Goal: Task Accomplishment & Management: Use online tool/utility

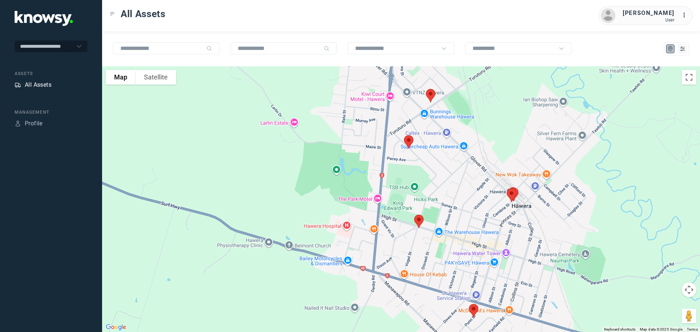
drag, startPoint x: 0, startPoint y: 0, endPoint x: 44, endPoint y: 82, distance: 93.5
click at [44, 82] on div "All Assets" at bounding box center [38, 85] width 27 height 9
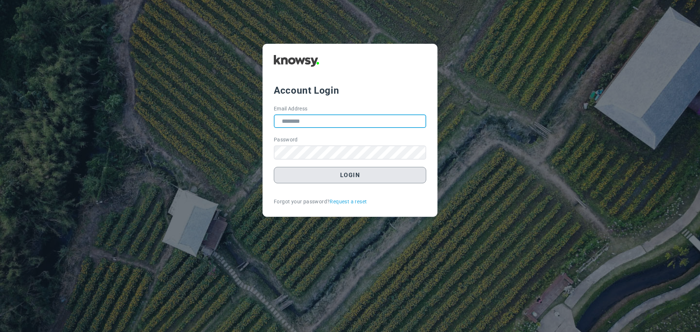
type input "**********"
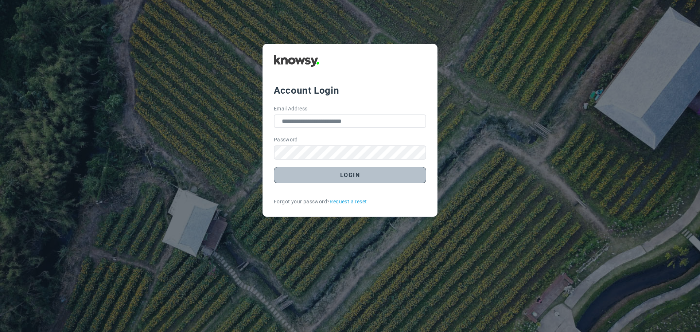
click at [343, 176] on button "Login" at bounding box center [350, 175] width 152 height 16
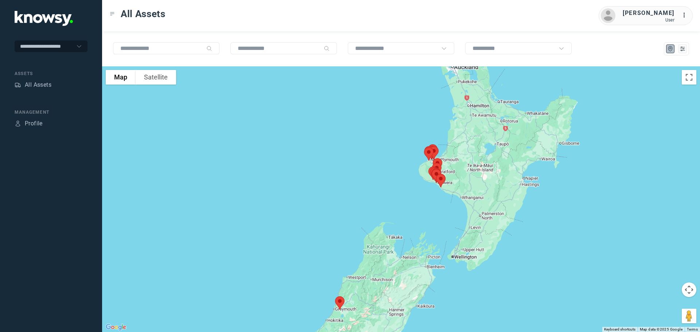
drag, startPoint x: 430, startPoint y: 178, endPoint x: 418, endPoint y: 218, distance: 42.1
click at [418, 218] on div at bounding box center [401, 199] width 598 height 266
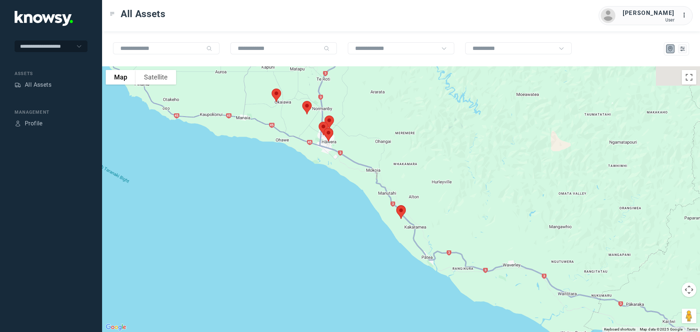
drag, startPoint x: 389, startPoint y: 94, endPoint x: 465, endPoint y: 205, distance: 134.3
click at [465, 202] on div at bounding box center [401, 199] width 598 height 266
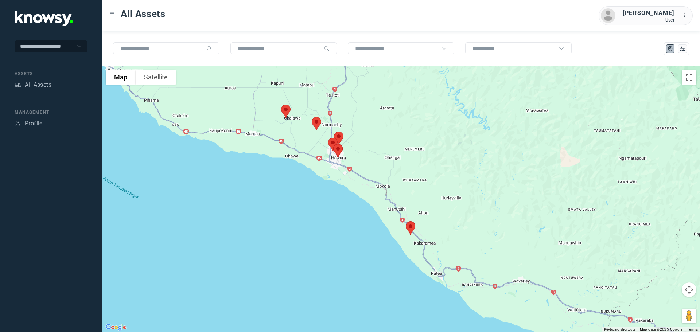
click at [412, 228] on img at bounding box center [410, 228] width 15 height 19
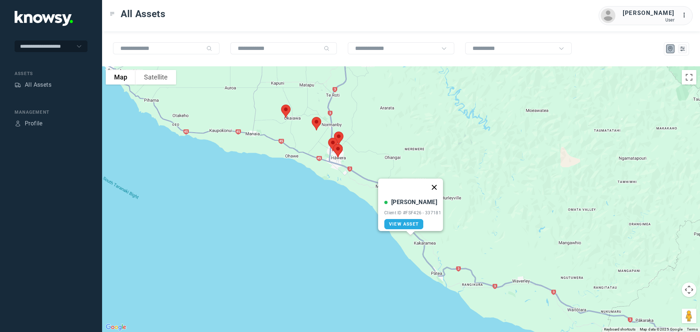
click at [437, 183] on button "Close" at bounding box center [435, 188] width 18 height 18
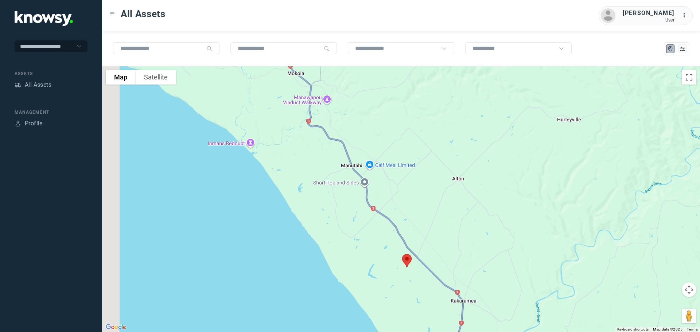
drag, startPoint x: 304, startPoint y: 210, endPoint x: 455, endPoint y: 258, distance: 157.8
click at [455, 258] on div at bounding box center [401, 199] width 598 height 266
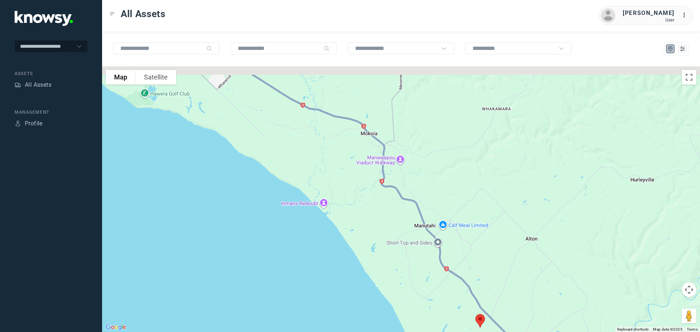
drag, startPoint x: 389, startPoint y: 158, endPoint x: 418, endPoint y: 240, distance: 87.6
click at [419, 243] on div at bounding box center [401, 199] width 598 height 266
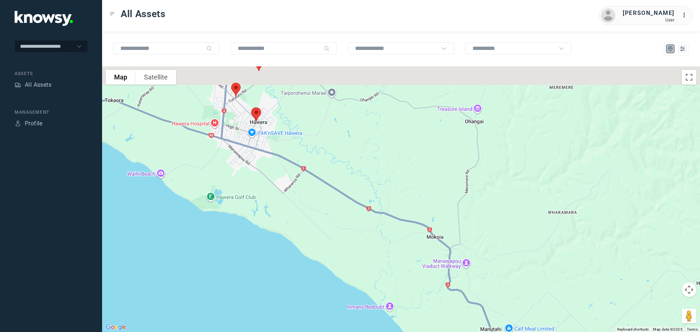
drag, startPoint x: 412, startPoint y: 188, endPoint x: 438, endPoint y: 222, distance: 42.7
click at [438, 222] on div at bounding box center [401, 199] width 598 height 266
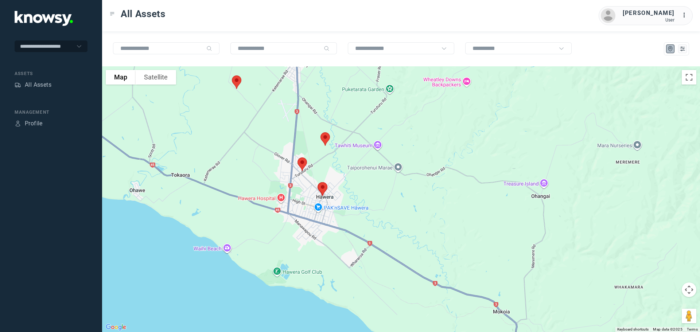
drag, startPoint x: 382, startPoint y: 188, endPoint x: 418, endPoint y: 206, distance: 40.8
click at [418, 206] on div at bounding box center [401, 199] width 598 height 266
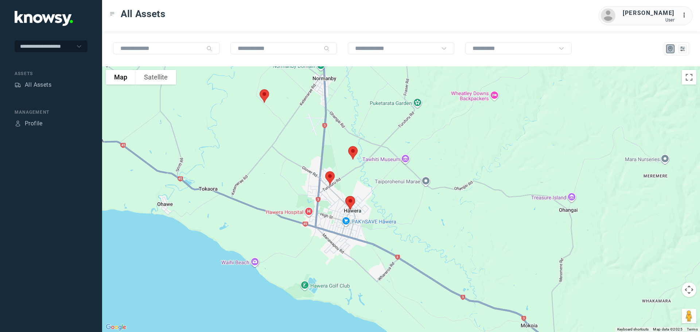
click at [266, 97] on img at bounding box center [264, 95] width 15 height 19
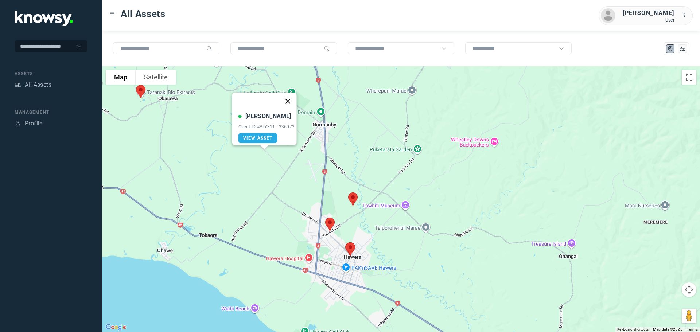
click at [290, 96] on button "Close" at bounding box center [288, 102] width 18 height 18
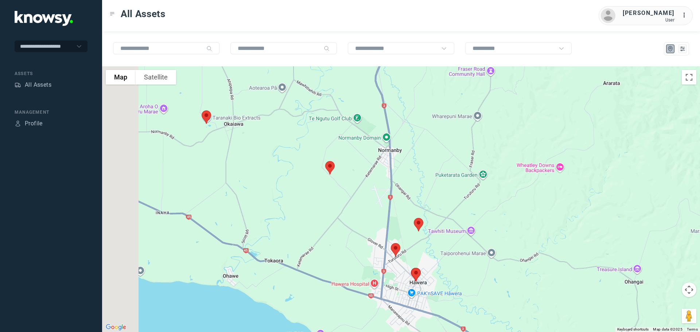
drag, startPoint x: 207, startPoint y: 111, endPoint x: 300, endPoint y: 148, distance: 99.7
click at [300, 148] on div at bounding box center [401, 199] width 598 height 266
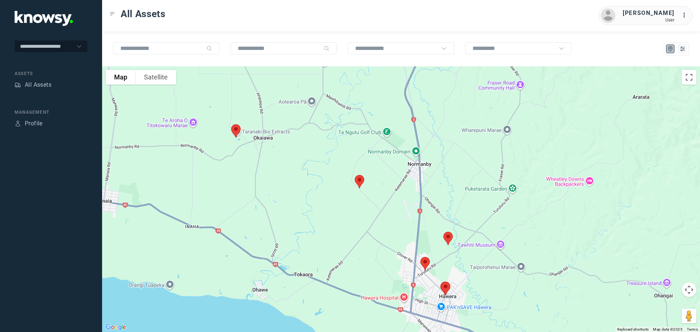
click at [236, 128] on img at bounding box center [235, 130] width 15 height 19
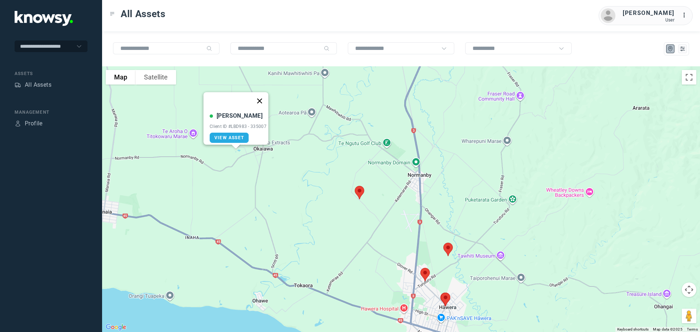
click at [261, 96] on button "Close" at bounding box center [260, 101] width 18 height 18
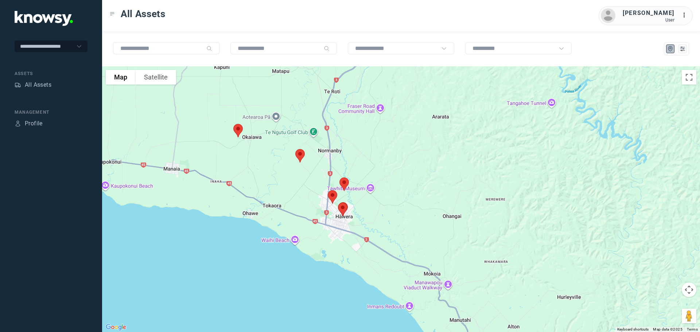
drag, startPoint x: 358, startPoint y: 131, endPoint x: 305, endPoint y: 117, distance: 54.6
click at [305, 117] on div at bounding box center [401, 199] width 598 height 266
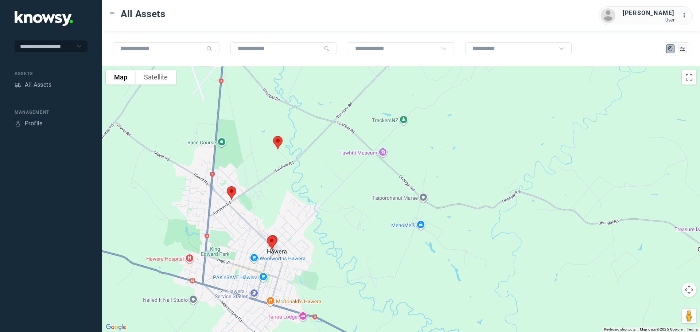
drag, startPoint x: 307, startPoint y: 156, endPoint x: 381, endPoint y: 121, distance: 81.6
click at [381, 121] on div at bounding box center [401, 199] width 598 height 266
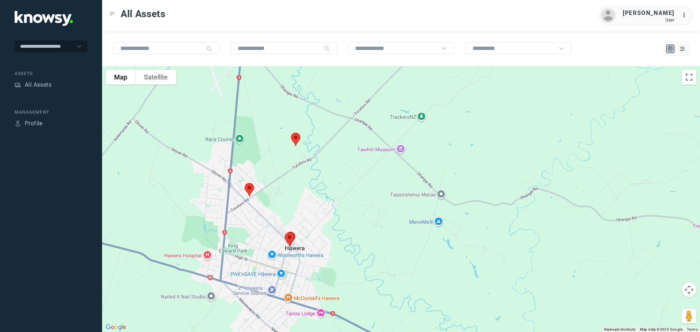
click at [251, 187] on img at bounding box center [249, 189] width 15 height 19
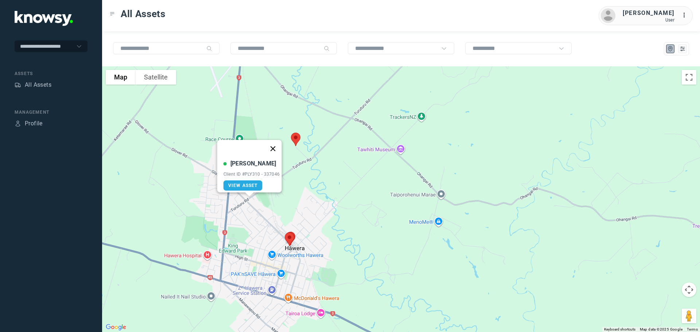
click at [275, 143] on button "Close" at bounding box center [273, 149] width 18 height 18
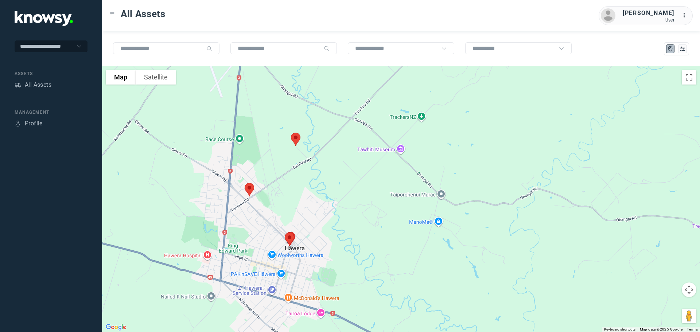
click at [294, 140] on img at bounding box center [295, 139] width 15 height 19
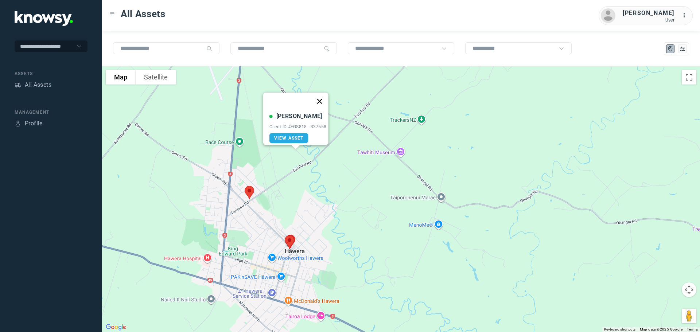
click at [322, 95] on button "Close" at bounding box center [320, 102] width 18 height 18
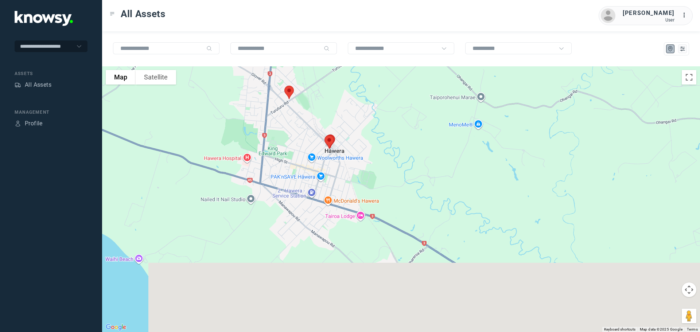
drag, startPoint x: 302, startPoint y: 220, endPoint x: 355, endPoint y: 104, distance: 126.8
click at [355, 104] on div at bounding box center [401, 199] width 598 height 266
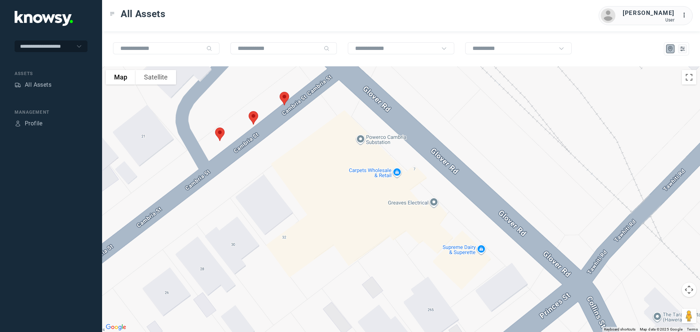
click at [285, 98] on img at bounding box center [284, 98] width 15 height 19
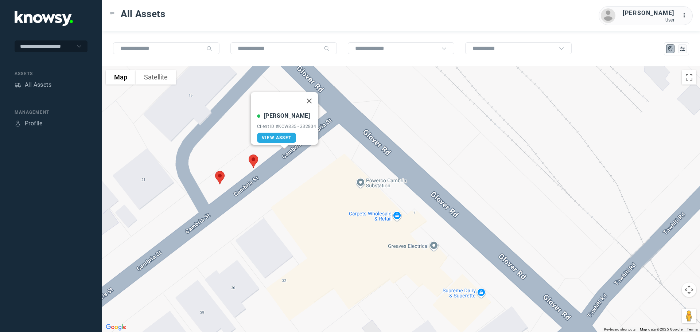
click at [253, 156] on img at bounding box center [253, 161] width 15 height 19
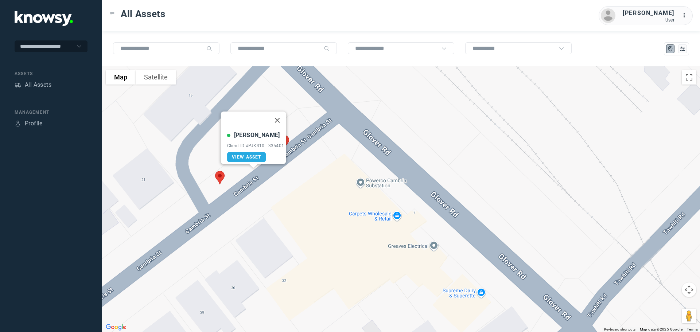
click at [220, 178] on img at bounding box center [219, 177] width 15 height 19
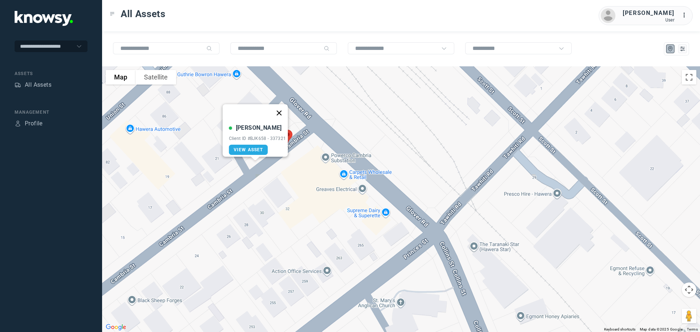
click at [282, 109] on button "Close" at bounding box center [279, 113] width 18 height 18
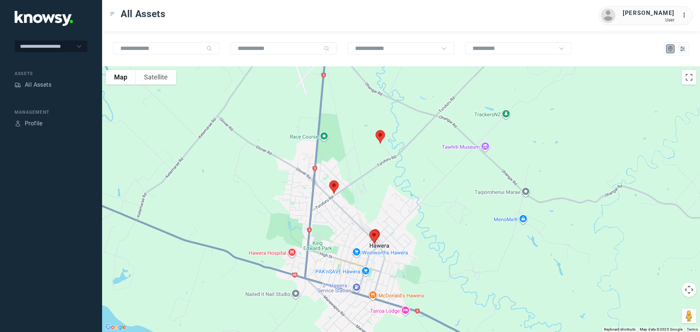
drag, startPoint x: 266, startPoint y: 135, endPoint x: 309, endPoint y: 212, distance: 88.4
click at [309, 212] on div at bounding box center [401, 199] width 598 height 266
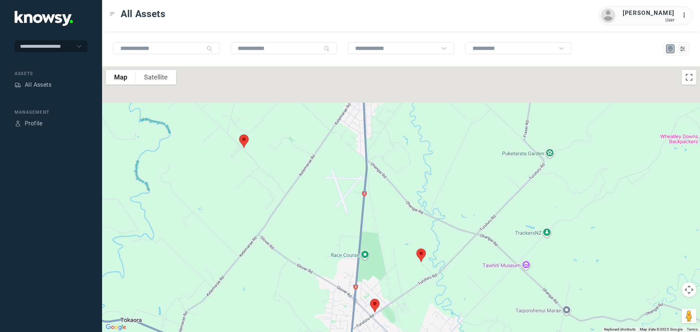
drag, startPoint x: 294, startPoint y: 174, endPoint x: 298, endPoint y: 205, distance: 31.3
click at [302, 232] on div at bounding box center [401, 199] width 598 height 266
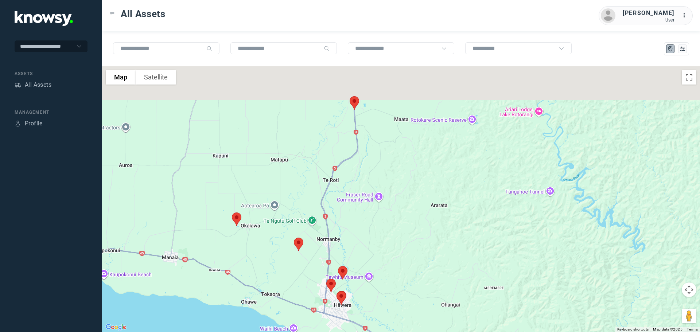
drag, startPoint x: 274, startPoint y: 115, endPoint x: 278, endPoint y: 193, distance: 78.5
click at [278, 193] on div at bounding box center [401, 199] width 598 height 266
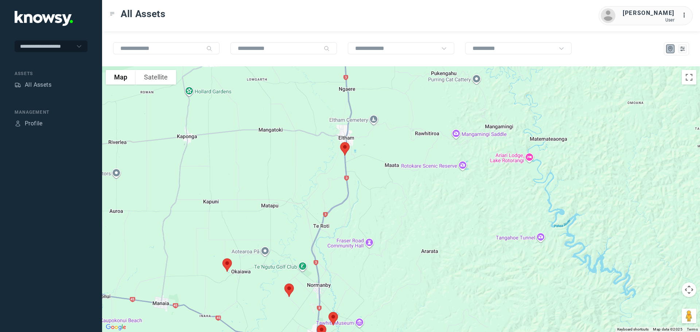
drag, startPoint x: 285, startPoint y: 160, endPoint x: 280, endPoint y: 177, distance: 18.2
click at [280, 177] on div at bounding box center [401, 199] width 598 height 266
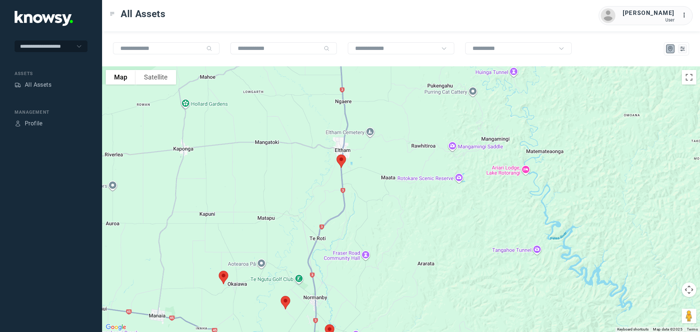
click at [340, 161] on img at bounding box center [341, 161] width 15 height 19
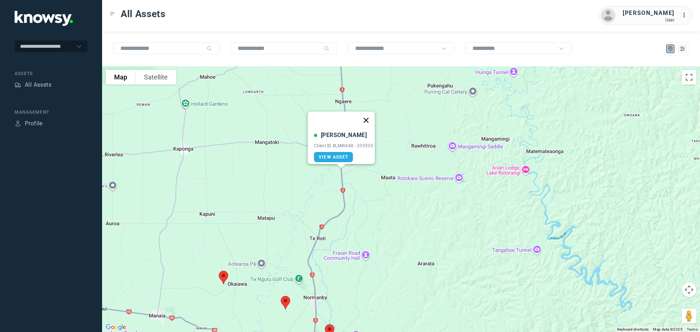
click at [370, 116] on button "Close" at bounding box center [366, 121] width 18 height 18
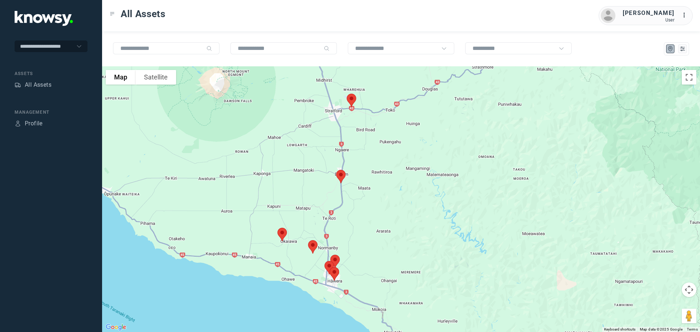
drag, startPoint x: 341, startPoint y: 111, endPoint x: 332, endPoint y: 162, distance: 51.8
click at [332, 162] on div "To navigate, press the arrow keys." at bounding box center [401, 199] width 598 height 266
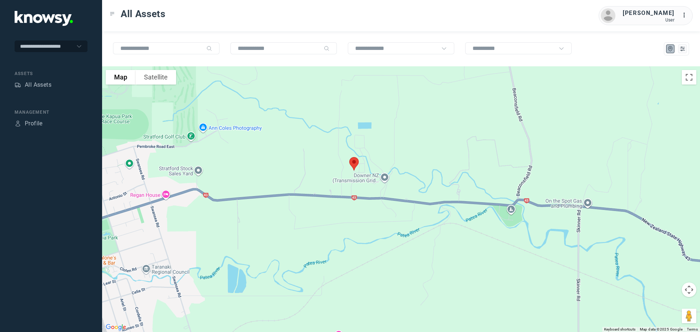
click at [355, 163] on img at bounding box center [354, 163] width 15 height 19
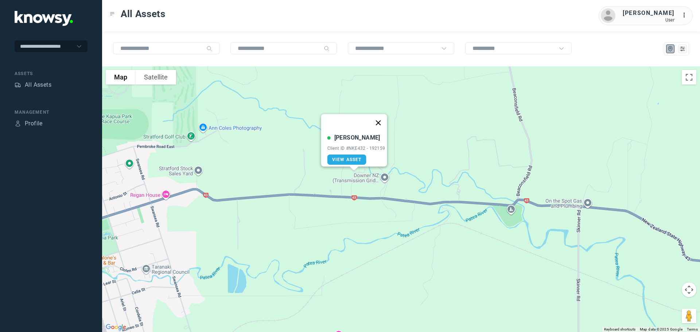
click at [381, 115] on button "Close" at bounding box center [379, 123] width 18 height 18
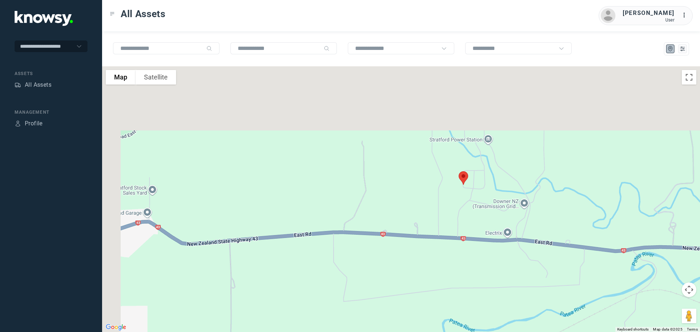
drag, startPoint x: 284, startPoint y: 134, endPoint x: 418, endPoint y: 265, distance: 187.3
click at [418, 265] on div "To navigate, press the arrow keys." at bounding box center [401, 199] width 598 height 266
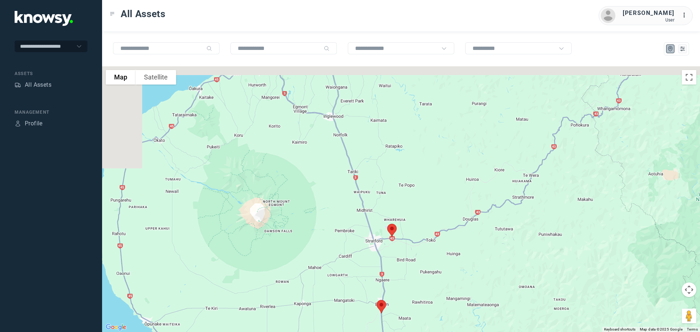
drag, startPoint x: 244, startPoint y: 87, endPoint x: 332, endPoint y: 199, distance: 141.9
click at [332, 199] on div "To navigate, press the arrow keys." at bounding box center [401, 199] width 598 height 266
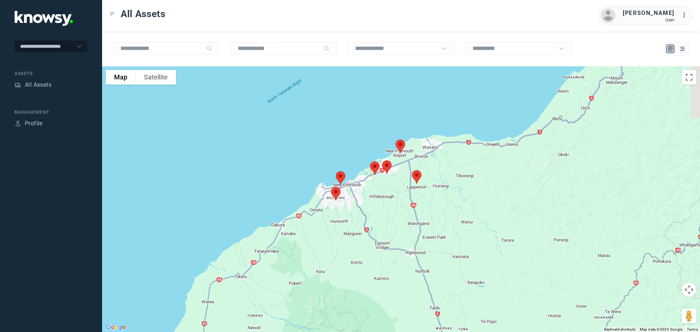
drag, startPoint x: 429, startPoint y: 217, endPoint x: 374, endPoint y: 214, distance: 55.1
click at [374, 214] on div "To navigate, press the arrow keys." at bounding box center [401, 199] width 598 height 266
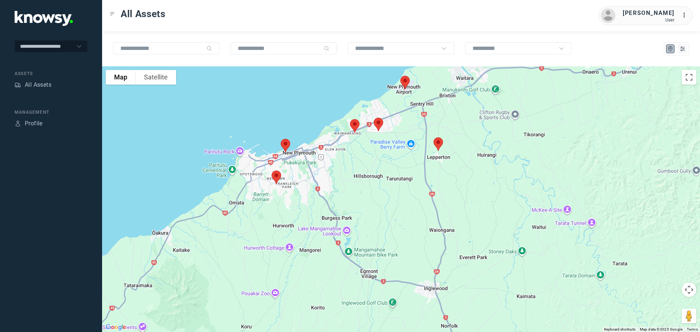
click at [279, 176] on img at bounding box center [276, 177] width 15 height 19
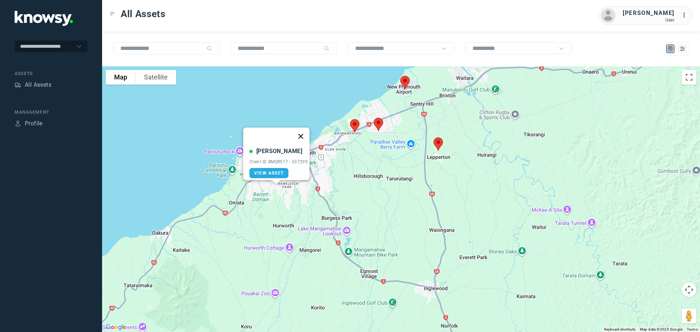
click at [302, 131] on button "Close" at bounding box center [301, 137] width 18 height 18
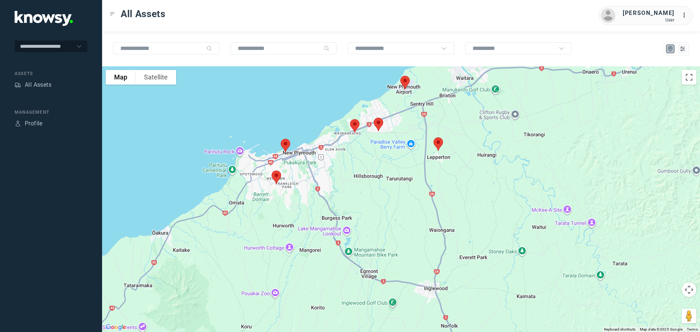
click at [286, 144] on img at bounding box center [285, 145] width 15 height 19
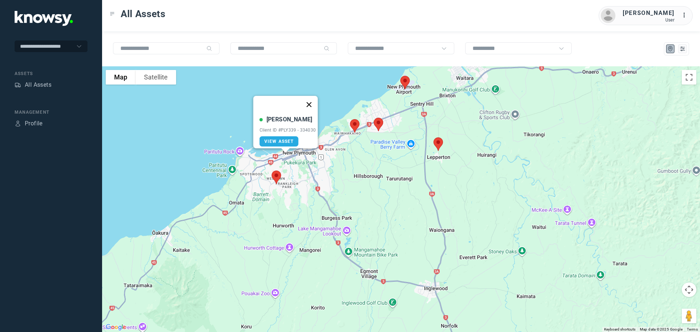
click at [312, 99] on button "Close" at bounding box center [309, 105] width 18 height 18
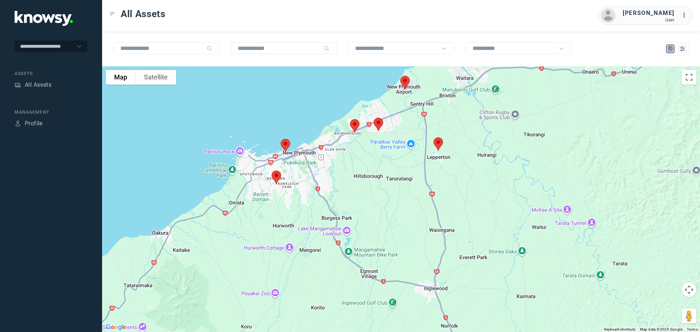
click at [354, 126] on img at bounding box center [354, 125] width 15 height 19
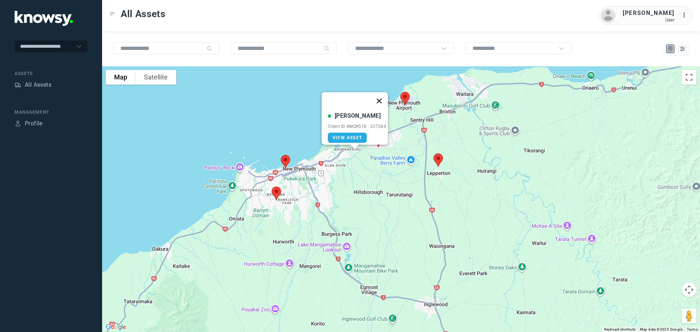
click at [381, 97] on button "Close" at bounding box center [380, 101] width 18 height 18
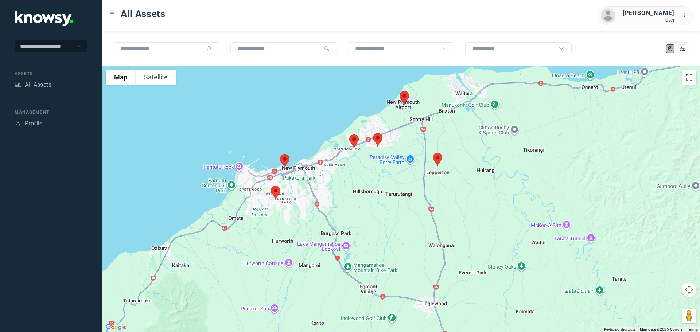
click at [376, 139] on img at bounding box center [377, 139] width 15 height 19
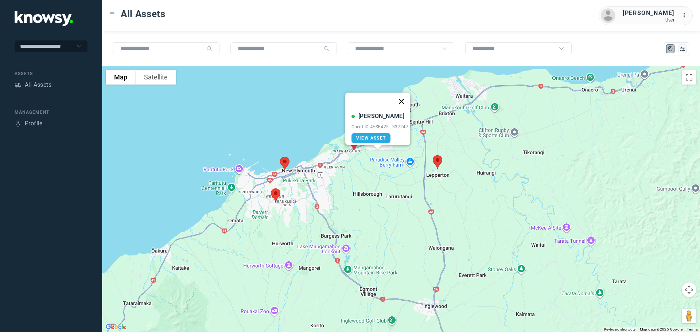
click at [405, 97] on button "Close" at bounding box center [402, 102] width 18 height 18
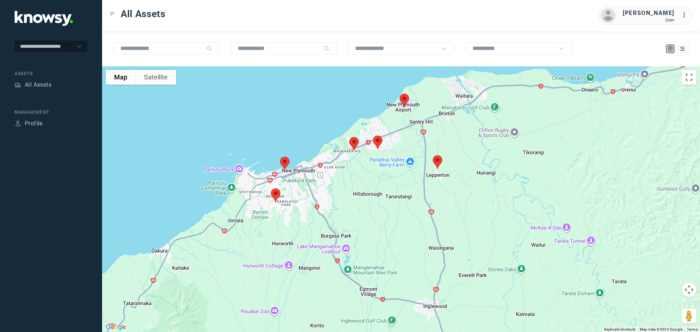
click at [404, 100] on img at bounding box center [404, 100] width 15 height 19
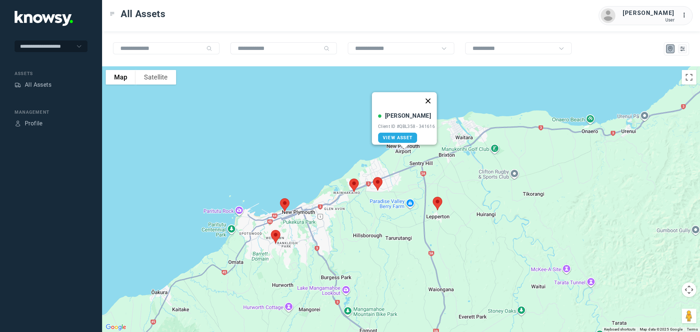
click at [431, 96] on button "Close" at bounding box center [428, 101] width 18 height 18
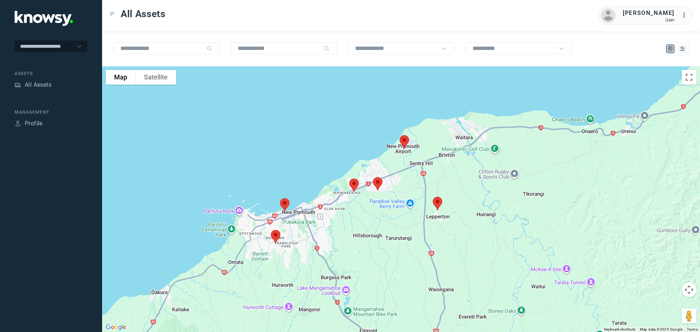
click at [441, 204] on img at bounding box center [437, 203] width 15 height 19
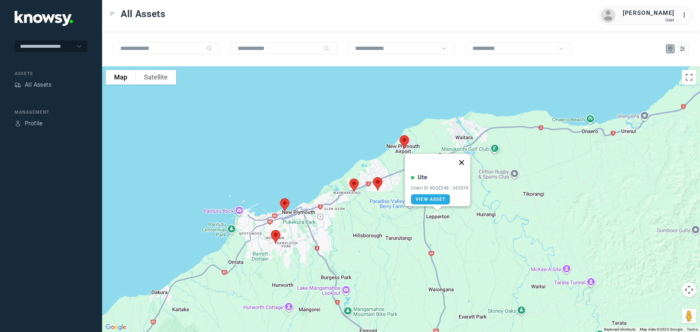
click at [466, 158] on button "Close" at bounding box center [462, 163] width 18 height 18
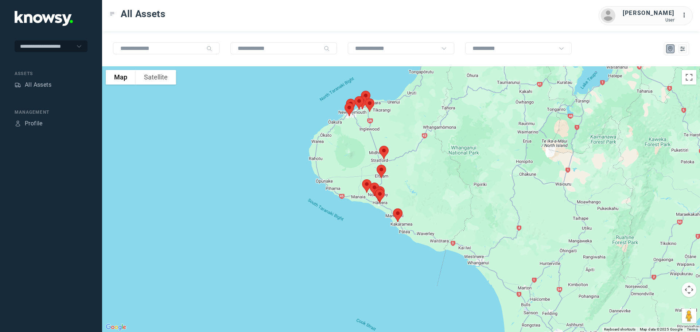
drag, startPoint x: 379, startPoint y: 270, endPoint x: 356, endPoint y: 76, distance: 195.4
click at [356, 76] on div at bounding box center [401, 199] width 598 height 266
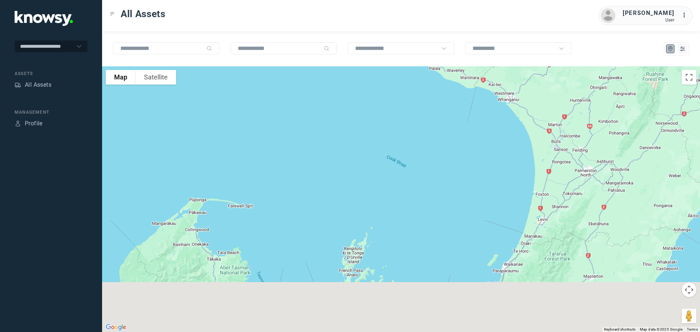
drag, startPoint x: 340, startPoint y: 158, endPoint x: 366, endPoint y: 90, distance: 72.8
click at [374, 76] on div at bounding box center [401, 199] width 598 height 266
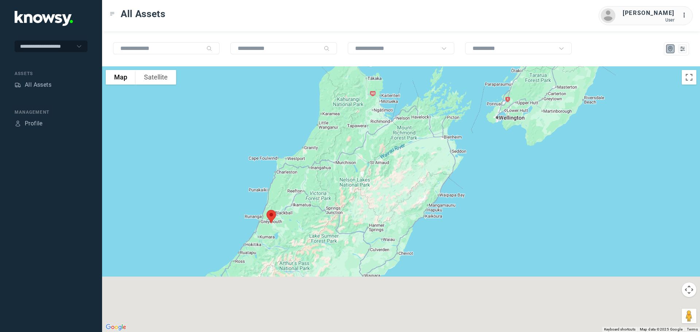
drag, startPoint x: 263, startPoint y: 228, endPoint x: 345, endPoint y: 117, distance: 138.5
click at [345, 115] on div at bounding box center [401, 199] width 598 height 266
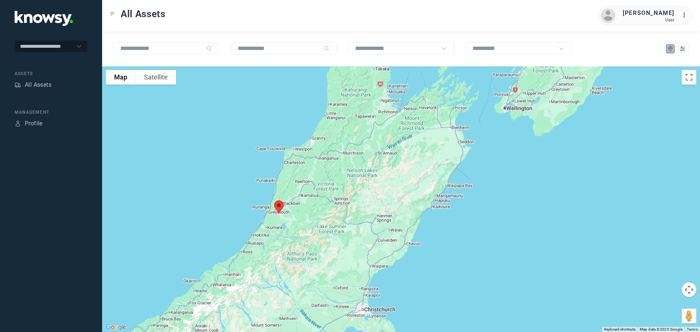
click at [278, 207] on img at bounding box center [278, 207] width 15 height 19
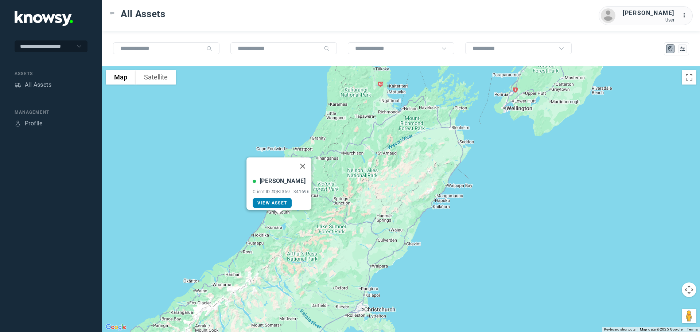
click at [275, 201] on span "View Asset" at bounding box center [273, 203] width 30 height 5
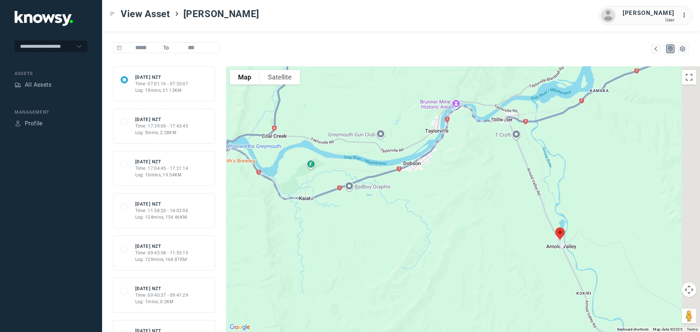
drag, startPoint x: 485, startPoint y: 209, endPoint x: 403, endPoint y: 188, distance: 84.9
click at [403, 188] on div at bounding box center [463, 199] width 474 height 266
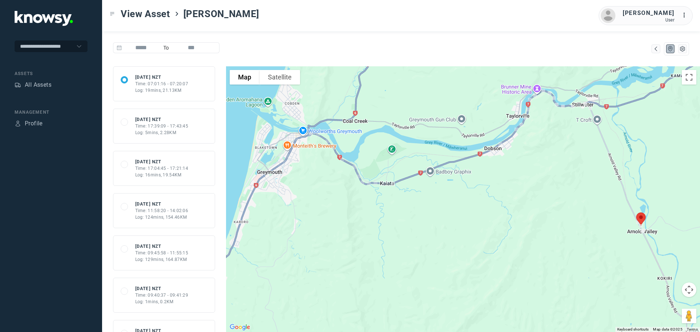
drag, startPoint x: 395, startPoint y: 201, endPoint x: 496, endPoint y: 203, distance: 101.4
click at [506, 200] on div at bounding box center [463, 199] width 474 height 266
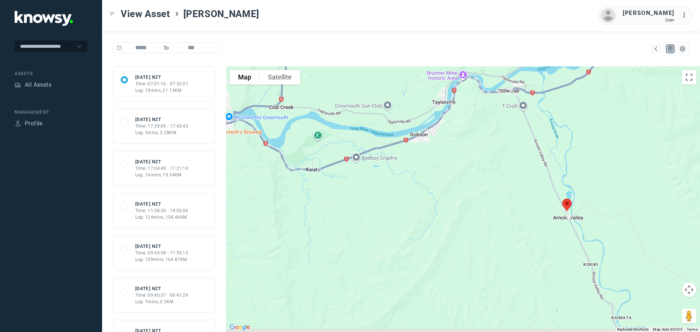
drag, startPoint x: 424, startPoint y: 213, endPoint x: 341, endPoint y: 192, distance: 86.1
click at [341, 192] on div at bounding box center [463, 199] width 474 height 266
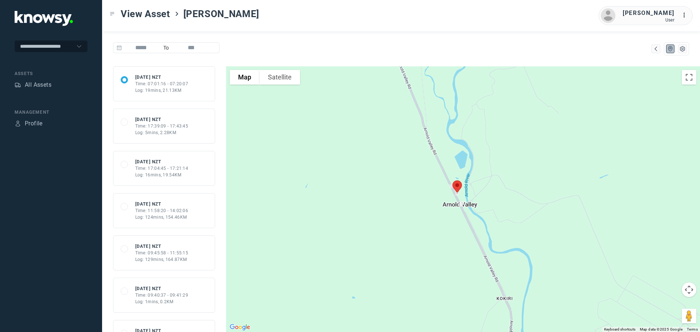
drag, startPoint x: 577, startPoint y: 198, endPoint x: 439, endPoint y: 160, distance: 143.2
click at [439, 160] on div at bounding box center [463, 199] width 474 height 266
